Goal: Information Seeking & Learning: Learn about a topic

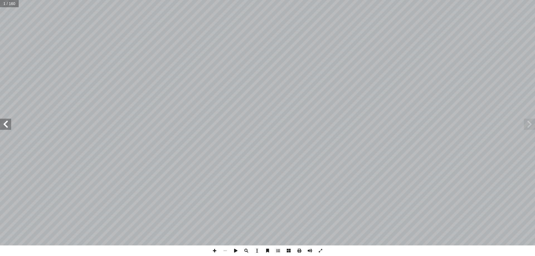
click at [528, 127] on span at bounding box center [528, 124] width 11 height 11
click at [5, 127] on span at bounding box center [5, 124] width 11 height 11
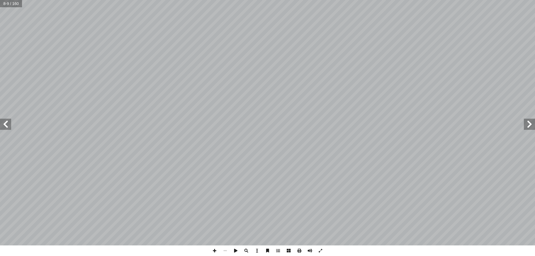
click at [6, 127] on span at bounding box center [5, 124] width 11 height 11
click at [299, 252] on span at bounding box center [299, 250] width 11 height 11
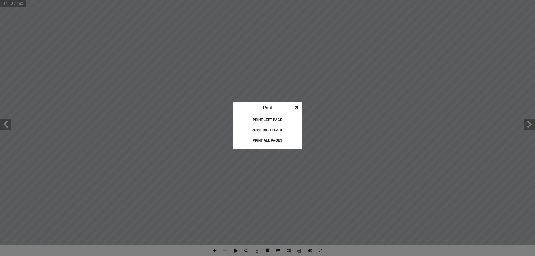
click at [267, 139] on div "Print all pages" at bounding box center [267, 140] width 56 height 9
